Goal: Information Seeking & Learning: Learn about a topic

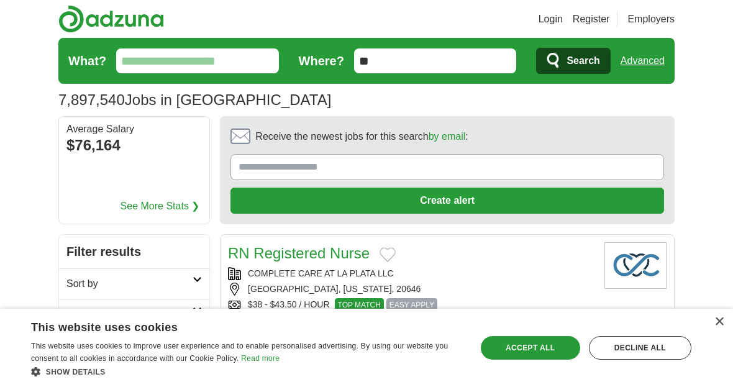
click at [538, 349] on div "Accept all" at bounding box center [530, 348] width 99 height 24
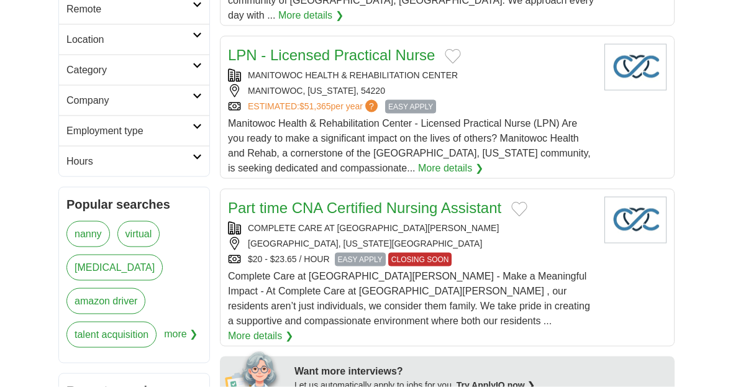
scroll to position [367, 0]
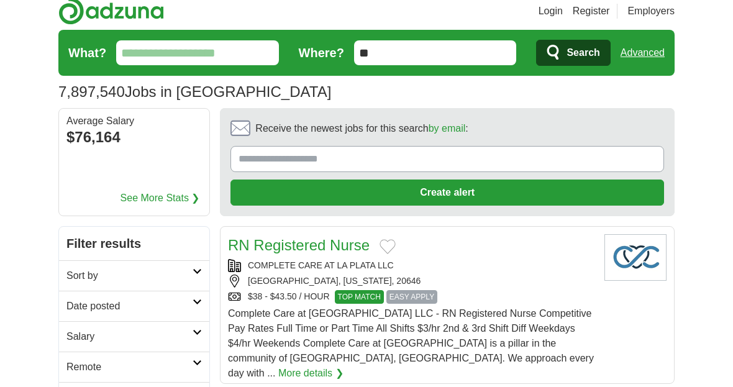
scroll to position [7, 0]
click at [478, 55] on input "**" at bounding box center [435, 53] width 163 height 25
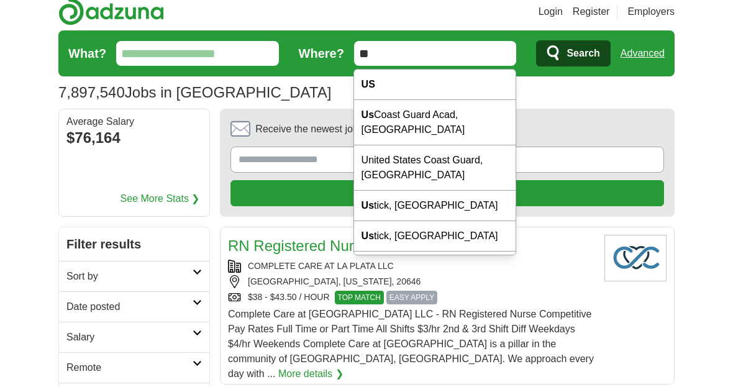
type input "*"
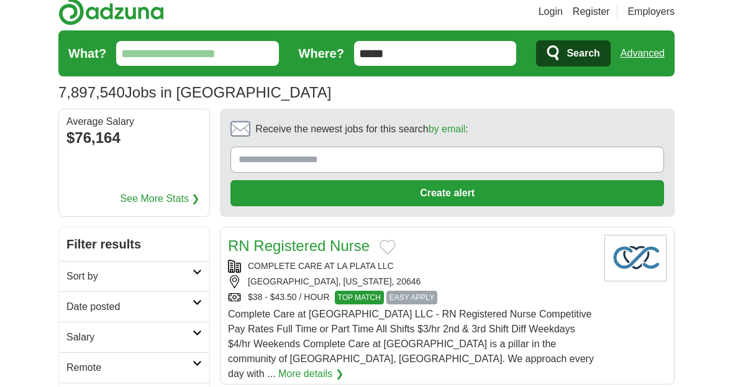
type input "*****"
click at [567, 52] on span "Search" at bounding box center [583, 53] width 33 height 25
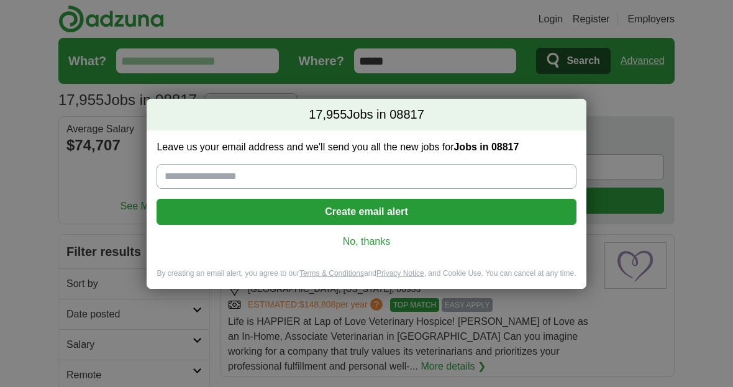
click at [380, 246] on link "No, thanks" at bounding box center [367, 242] width 400 height 14
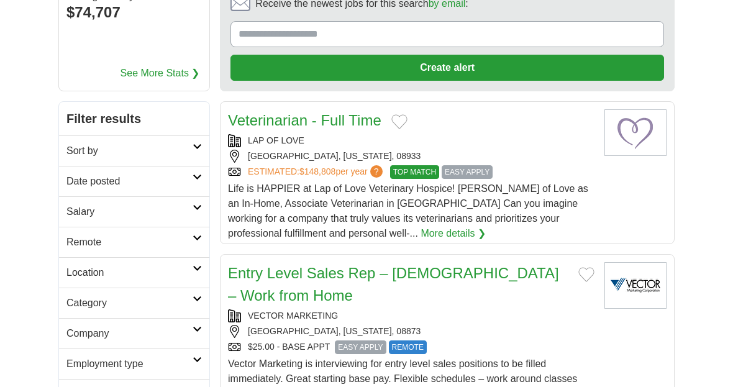
scroll to position [140, 0]
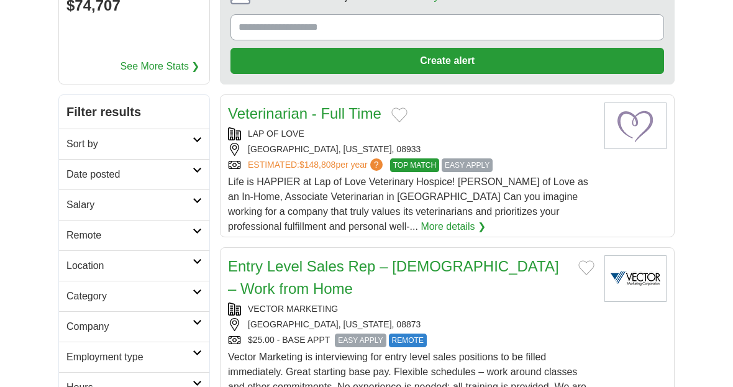
click at [423, 379] on div "Vector Marketing is interviewing for entry level sales positions to be filled i…" at bounding box center [411, 380] width 367 height 60
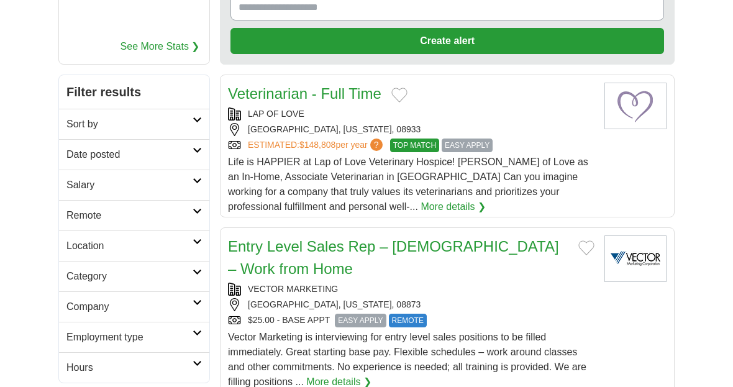
click at [421, 214] on link "More details ❯" at bounding box center [453, 207] width 65 height 15
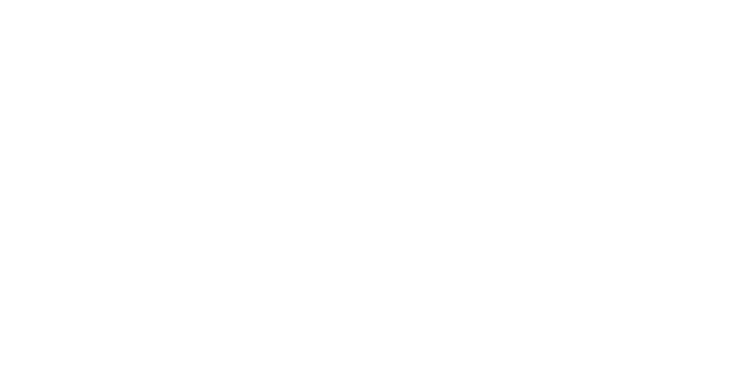
scroll to position [2064, 0]
